Goal: Information Seeking & Learning: Learn about a topic

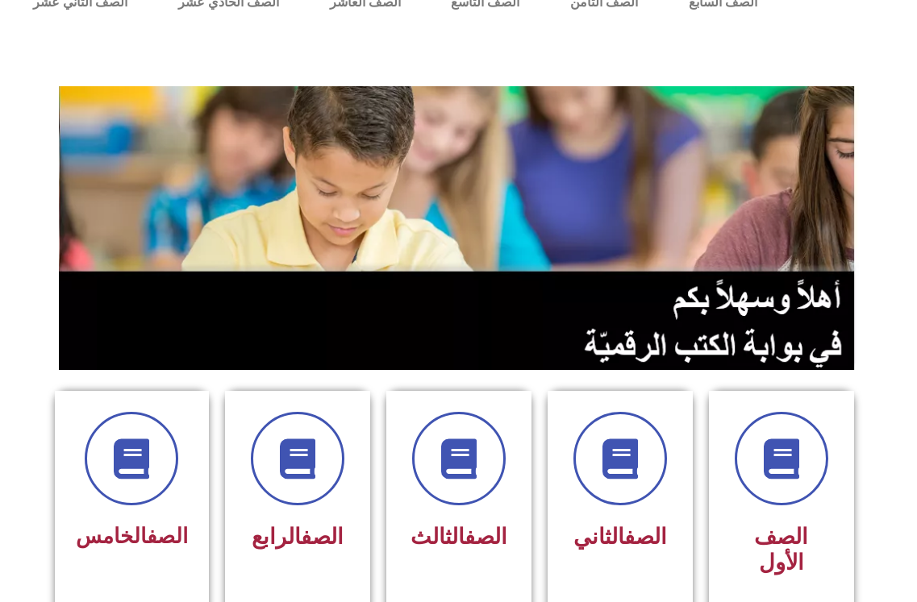
scroll to position [161, 0]
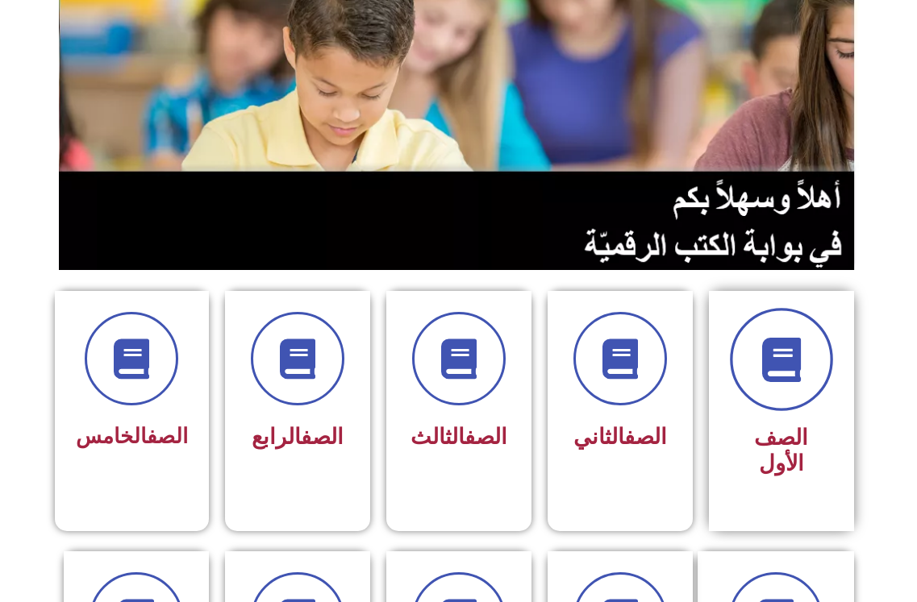
click at [776, 354] on icon at bounding box center [781, 360] width 44 height 44
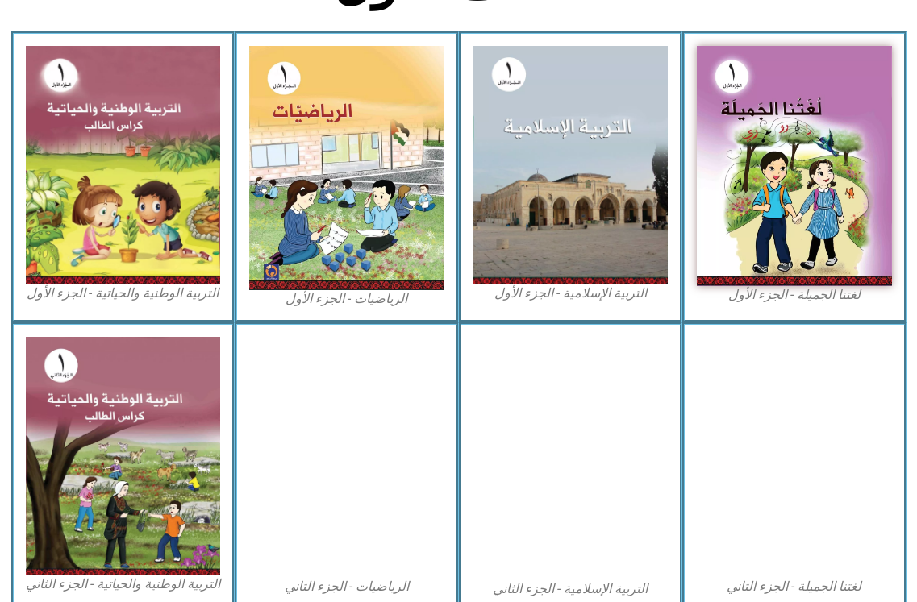
scroll to position [454, 0]
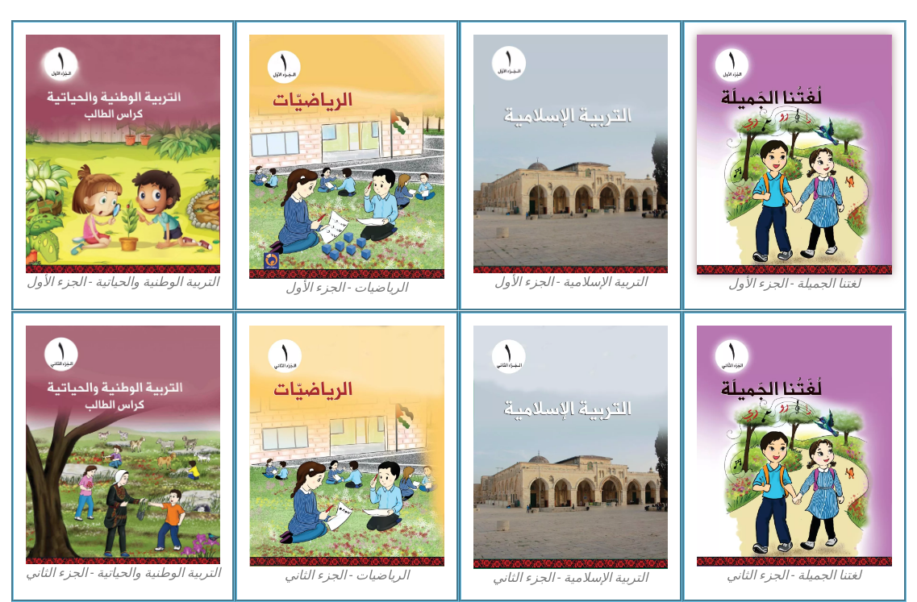
click at [233, 122] on div "التربية الوطنية والحياتية - الجزء الأول​" at bounding box center [123, 165] width 224 height 291
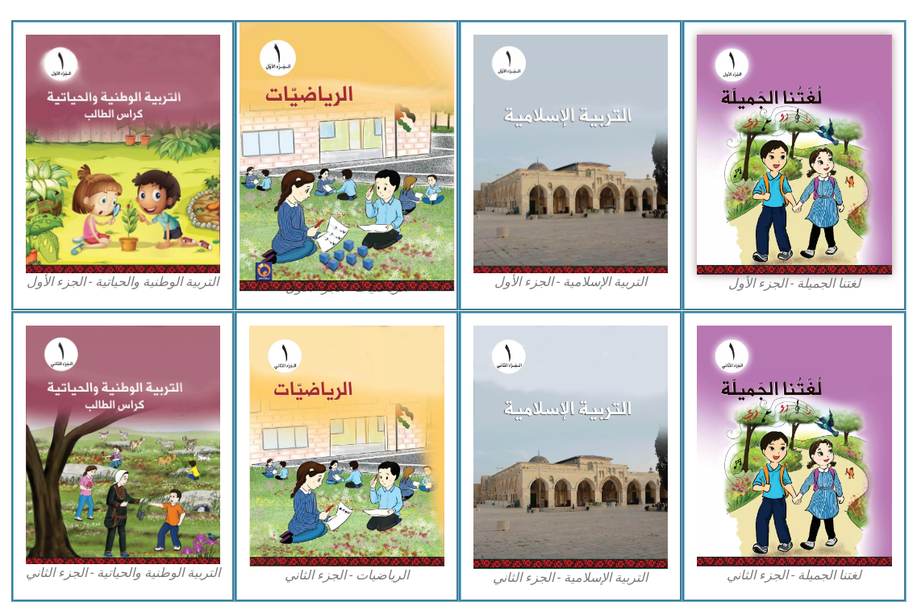
click at [320, 125] on img at bounding box center [346, 157] width 214 height 269
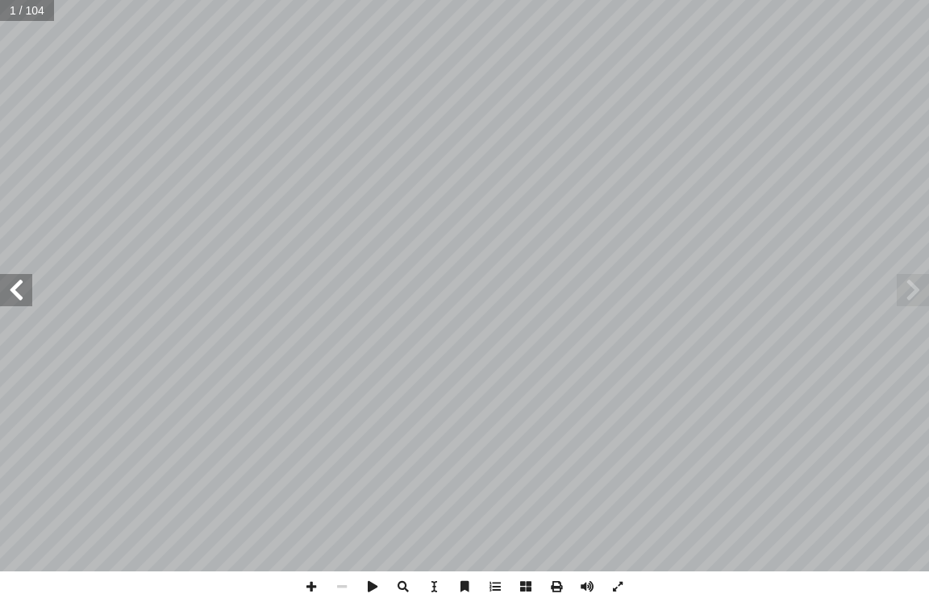
click at [22, 288] on span at bounding box center [16, 290] width 32 height 32
click at [27, 289] on span at bounding box center [16, 290] width 32 height 32
click at [911, 302] on span at bounding box center [913, 290] width 32 height 32
click at [910, 302] on span at bounding box center [913, 290] width 32 height 32
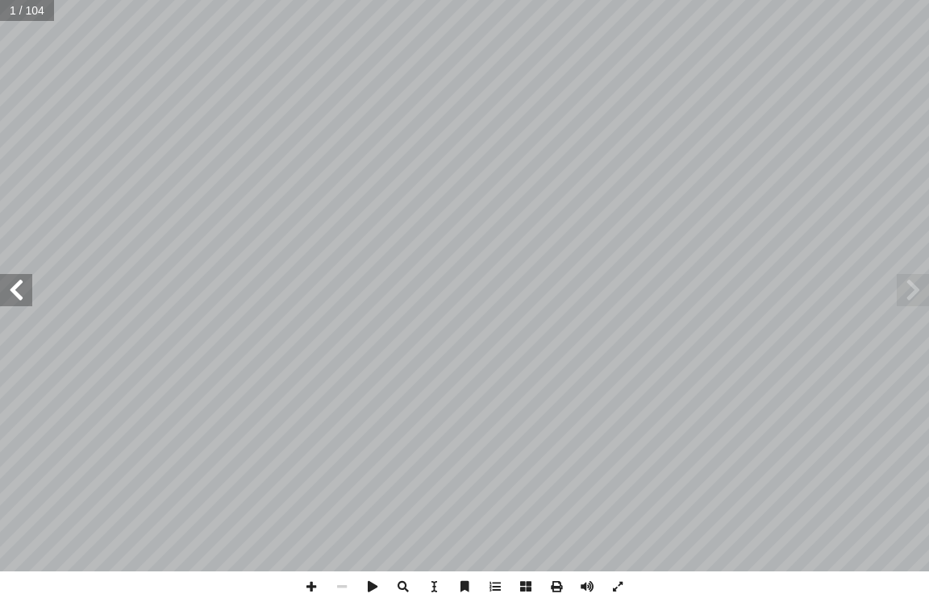
click at [906, 299] on span at bounding box center [913, 290] width 32 height 32
click at [906, 284] on span at bounding box center [913, 290] width 32 height 32
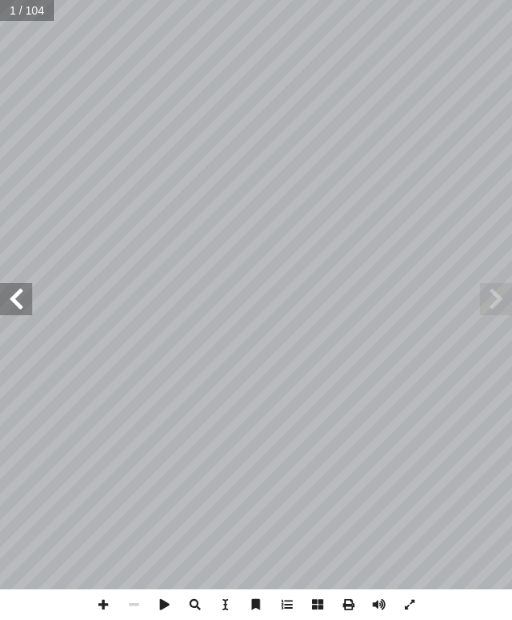
click at [10, 12] on input "text" at bounding box center [27, 10] width 54 height 21
click at [27, 15] on input "text" at bounding box center [27, 10] width 54 height 21
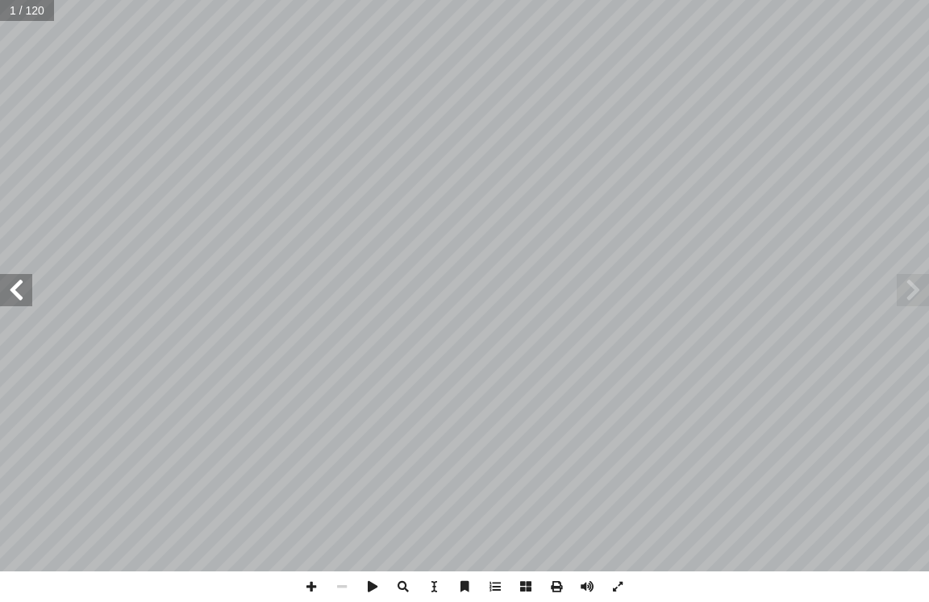
click at [13, 296] on span at bounding box center [16, 290] width 32 height 32
click at [15, 294] on span at bounding box center [16, 290] width 32 height 32
click at [12, 291] on span at bounding box center [16, 290] width 32 height 32
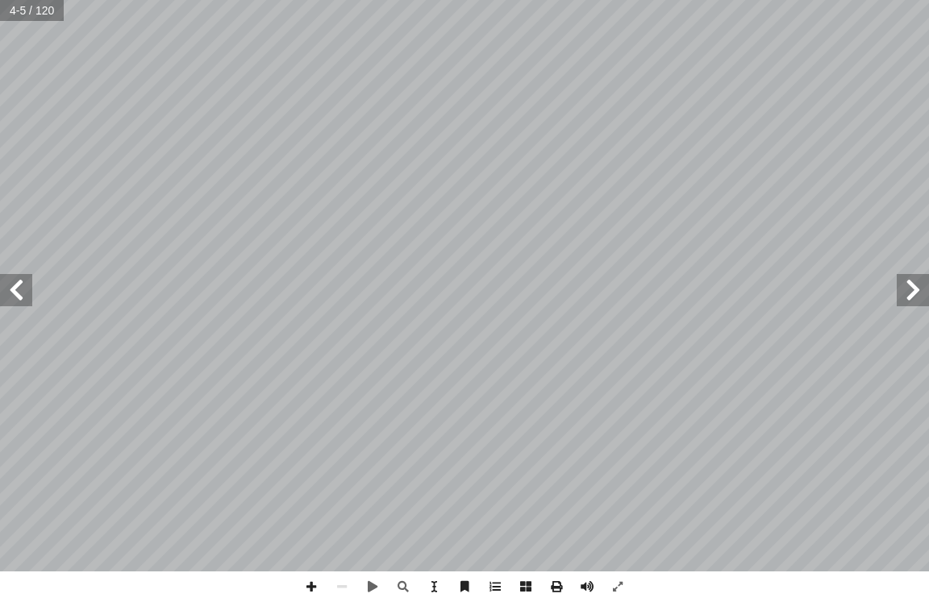
click at [12, 291] on span at bounding box center [16, 290] width 32 height 32
click at [13, 301] on span at bounding box center [16, 290] width 32 height 32
click at [13, 292] on span at bounding box center [16, 290] width 32 height 32
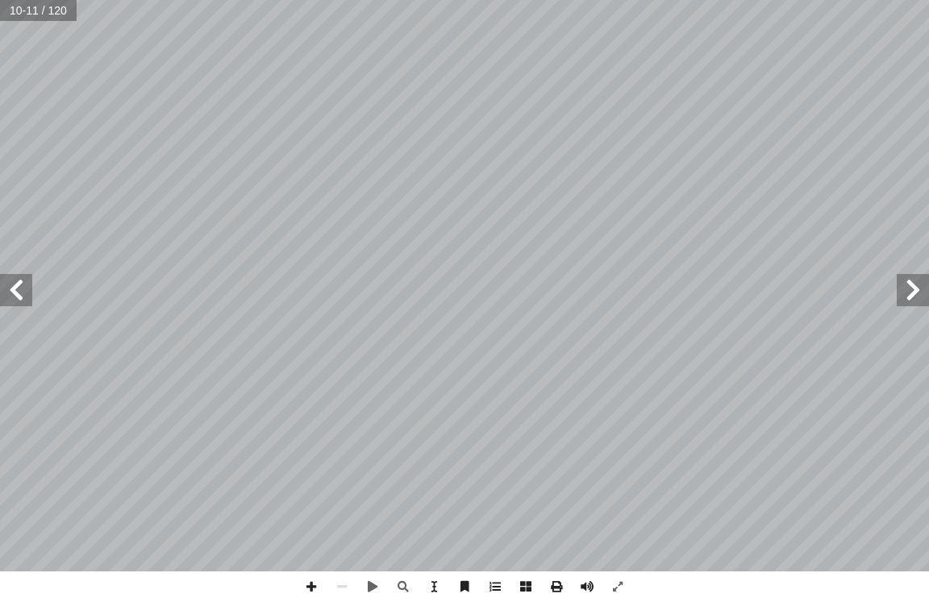
click at [14, 289] on span at bounding box center [16, 290] width 32 height 32
click at [15, 288] on span at bounding box center [16, 290] width 32 height 32
click at [908, 285] on span at bounding box center [913, 290] width 32 height 32
click at [23, 291] on span at bounding box center [16, 290] width 32 height 32
